Goal: Information Seeking & Learning: Learn about a topic

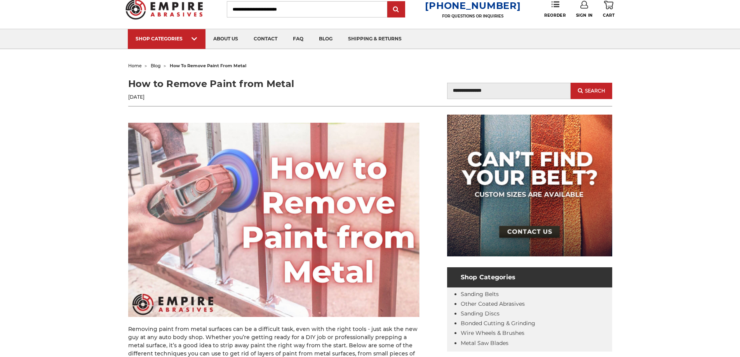
scroll to position [39, 0]
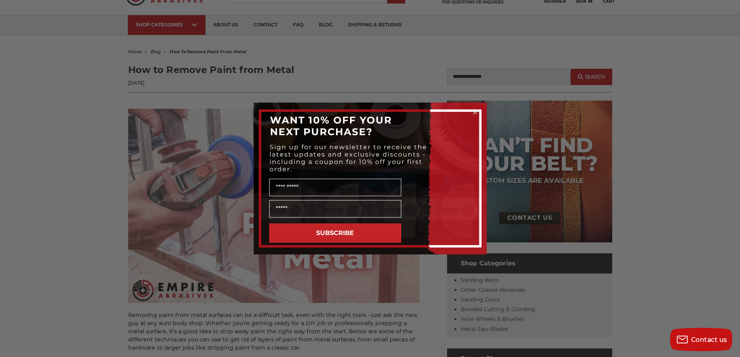
click at [473, 111] on circle "Close dialog" at bounding box center [474, 112] width 7 height 7
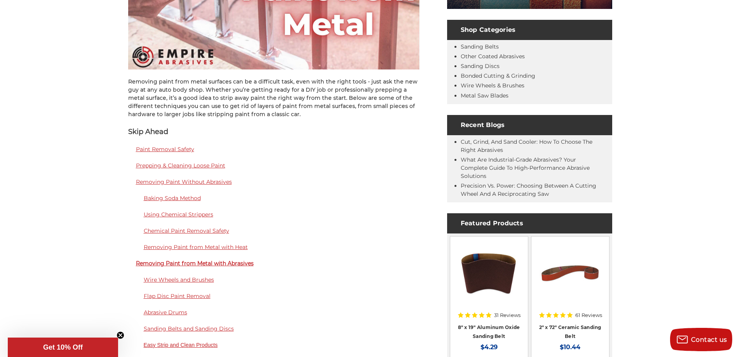
scroll to position [272, 0]
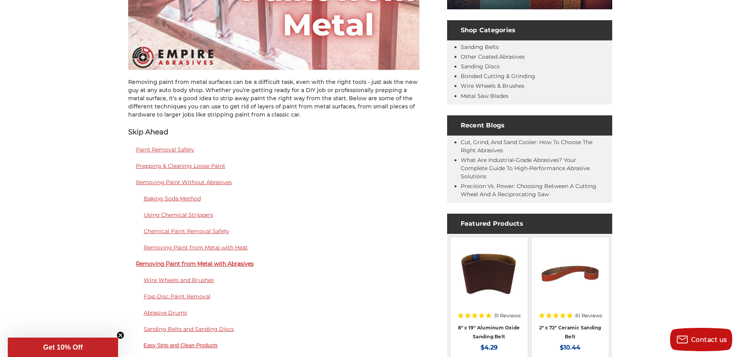
click at [178, 216] on link "Using Chemical Strippers" at bounding box center [179, 214] width 70 height 7
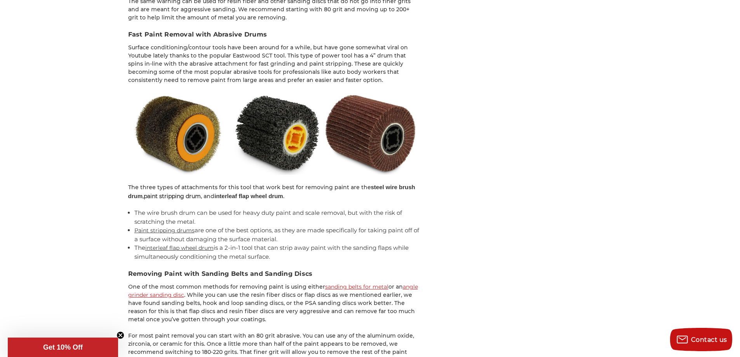
scroll to position [2086, 0]
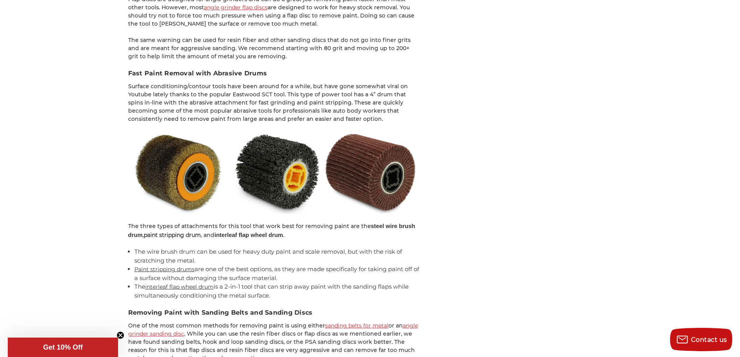
click at [289, 148] on img at bounding box center [273, 172] width 291 height 83
click at [152, 266] on link "Paint stripping drums" at bounding box center [164, 269] width 60 height 7
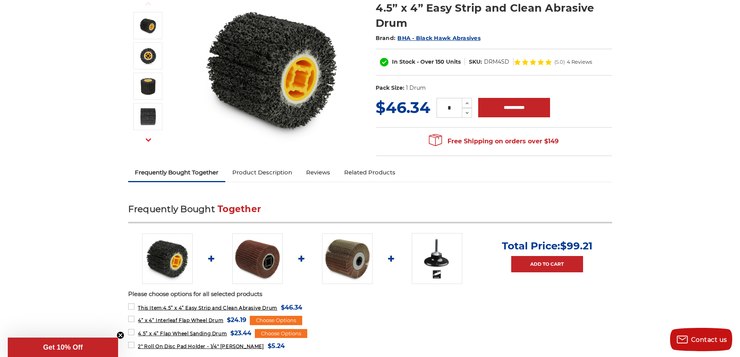
scroll to position [155, 0]
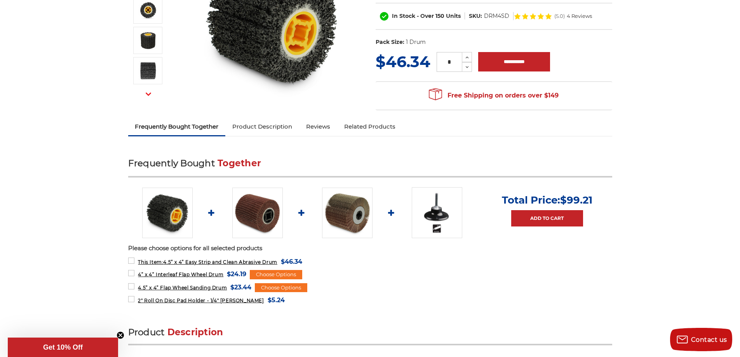
click at [420, 217] on img at bounding box center [437, 212] width 51 height 51
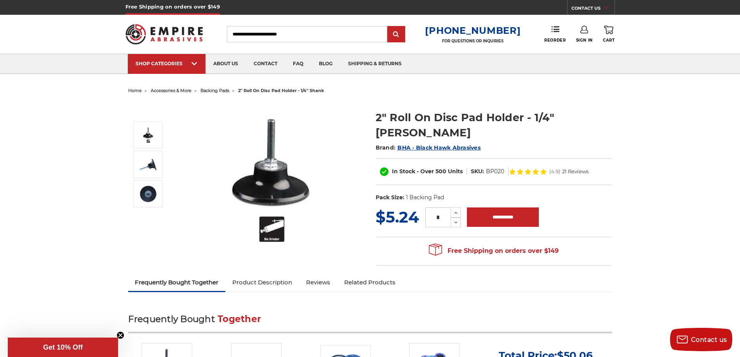
click at [277, 230] on img at bounding box center [272, 180] width 155 height 156
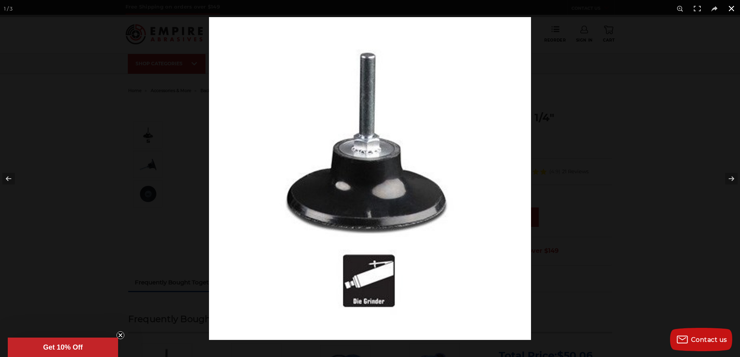
click at [728, 9] on button at bounding box center [731, 8] width 17 height 17
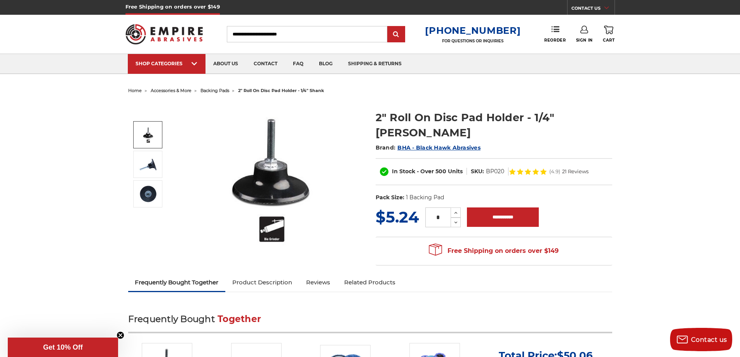
click at [151, 135] on img at bounding box center [147, 134] width 19 height 19
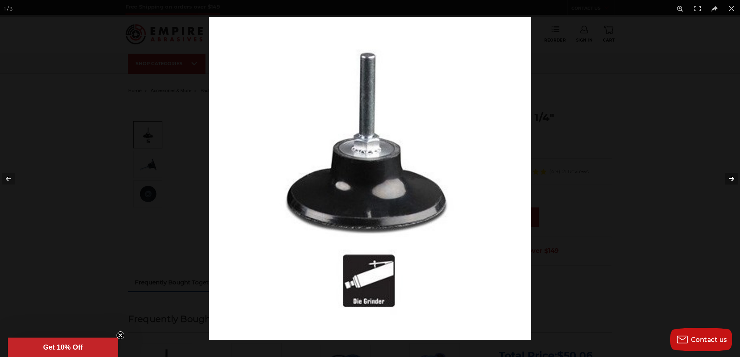
click at [729, 178] on button at bounding box center [726, 178] width 27 height 39
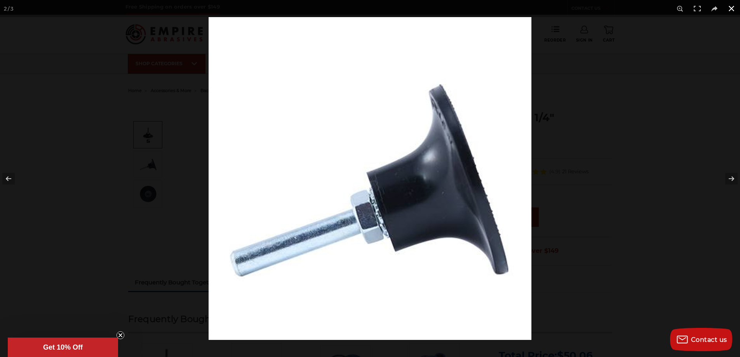
click at [697, 168] on div at bounding box center [579, 195] width 740 height 357
